Goal: Book appointment/travel/reservation

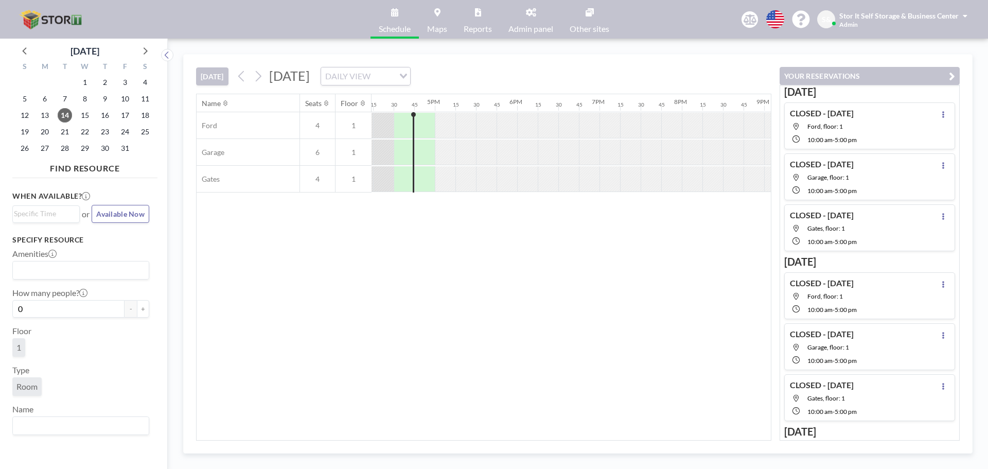
scroll to position [0, 1337]
click at [84, 112] on span "15" at bounding box center [85, 115] width 14 height 14
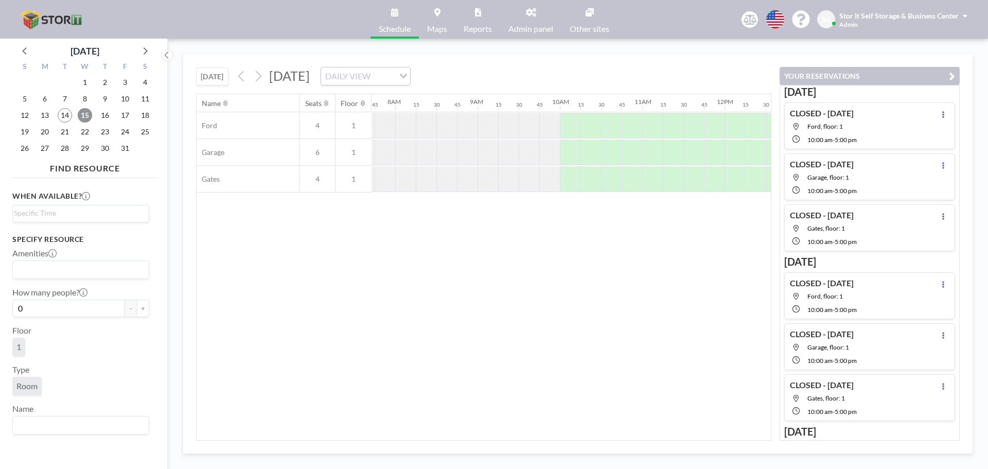
scroll to position [0, 638]
click at [565, 175] on div at bounding box center [567, 179] width 21 height 26
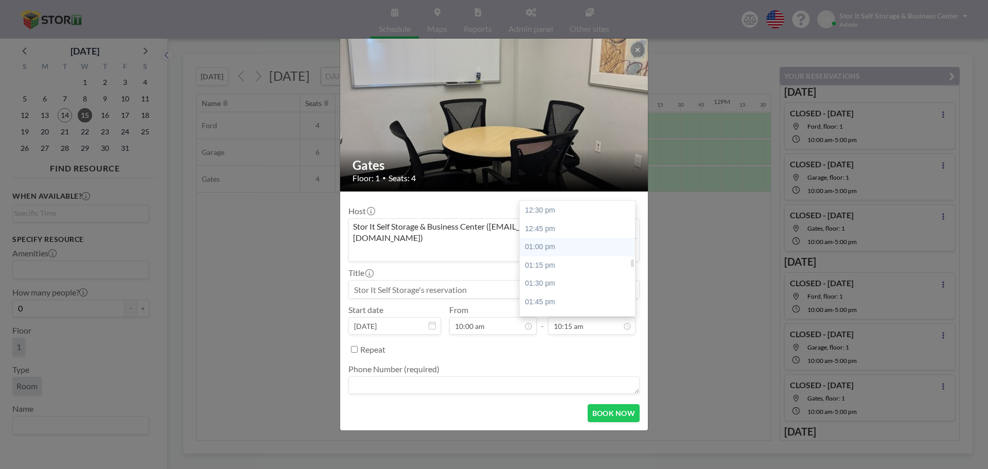
scroll to position [905, 0]
click at [551, 248] on div "01:00 pm" at bounding box center [580, 257] width 120 height 19
type input "01:00 pm"
click at [438, 341] on div "Repeat" at bounding box center [499, 349] width 279 height 17
click at [363, 376] on textarea at bounding box center [493, 384] width 291 height 17
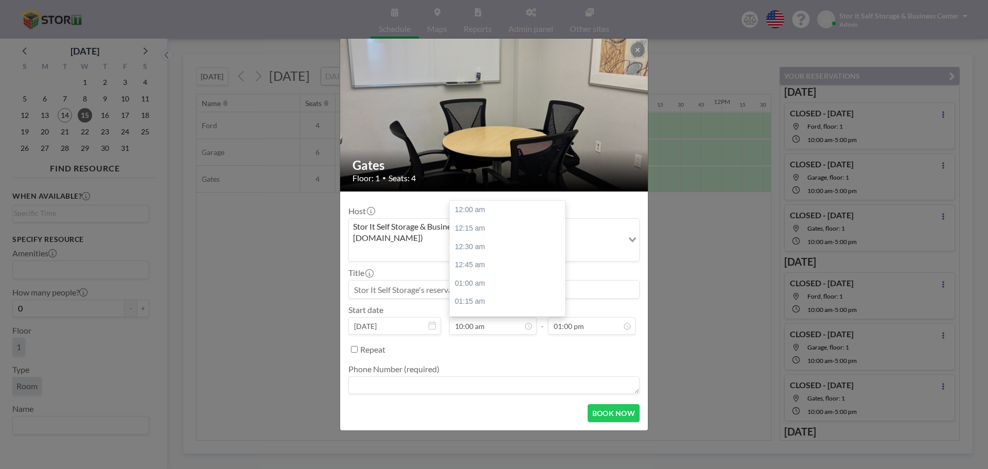
scroll to position [733, 0]
click at [402, 376] on textarea at bounding box center [493, 384] width 291 height 17
type textarea "7147564626-Synergy"
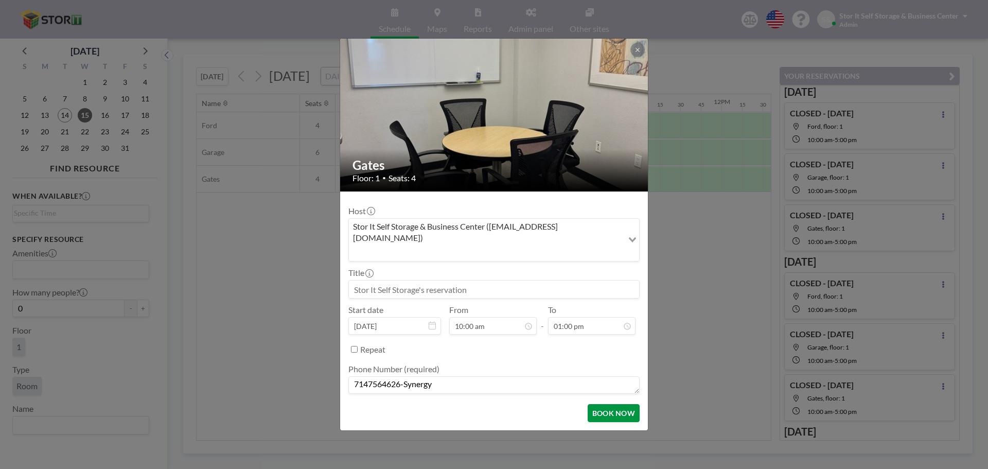
click at [610, 404] on button "BOOK NOW" at bounding box center [613, 413] width 52 height 18
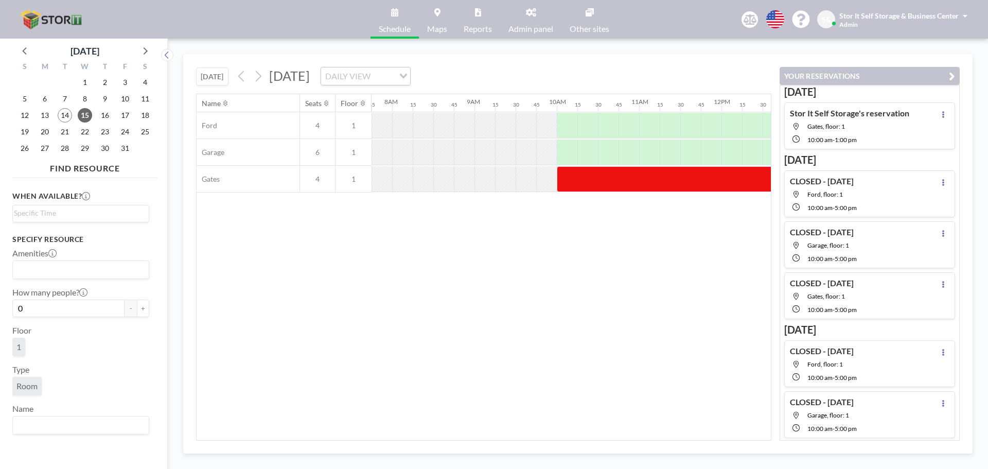
click at [867, 128] on span "Gates, floor: 1" at bounding box center [858, 126] width 102 height 8
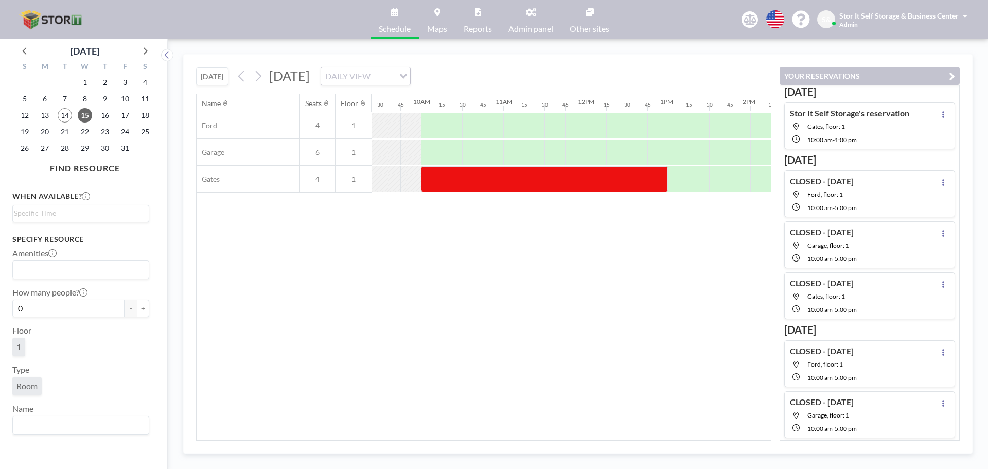
scroll to position [0, 802]
